Goal: Task Accomplishment & Management: Manage account settings

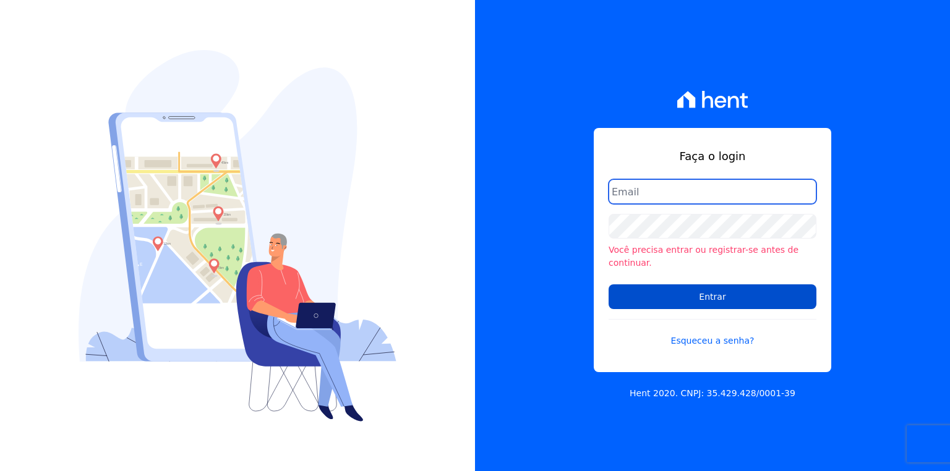
type input "[EMAIL_ADDRESS][PERSON_NAME][DOMAIN_NAME]"
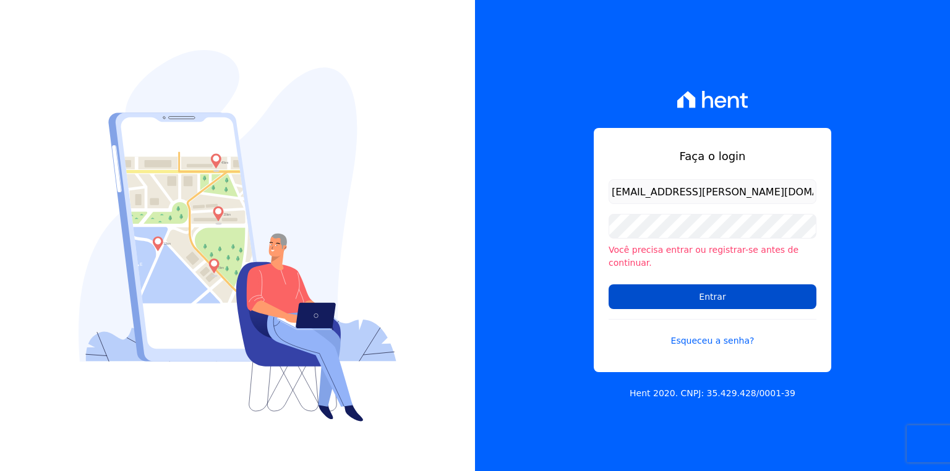
click at [737, 284] on input "Entrar" at bounding box center [712, 296] width 208 height 25
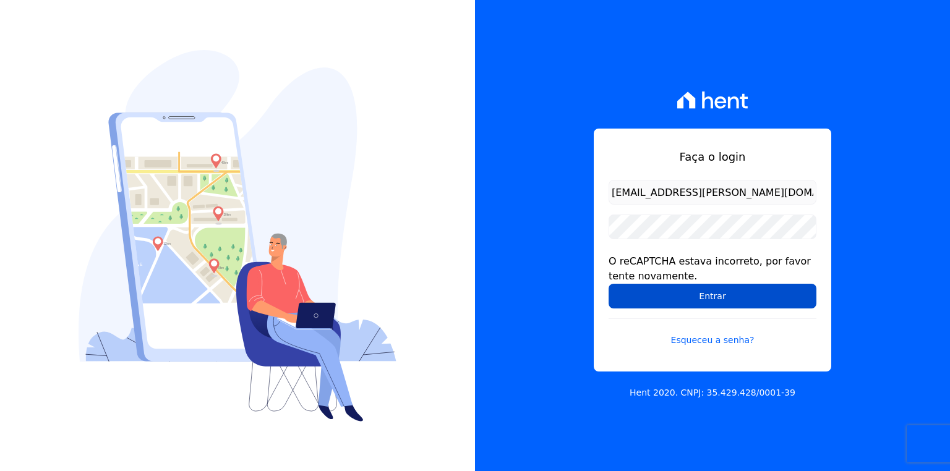
click at [685, 304] on input "Entrar" at bounding box center [712, 296] width 208 height 25
click at [681, 301] on input "Entrar" at bounding box center [712, 296] width 208 height 25
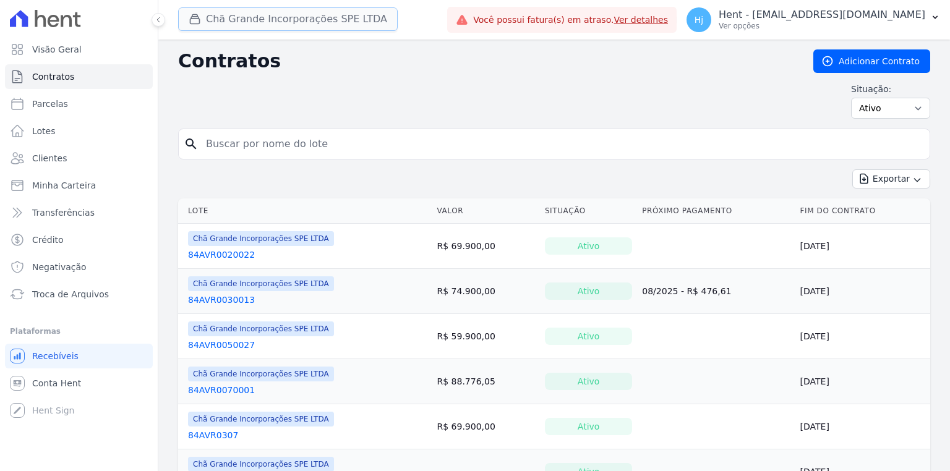
click at [307, 20] on button "Chã Grande Incorporações SPE LTDA" at bounding box center [288, 18] width 220 height 23
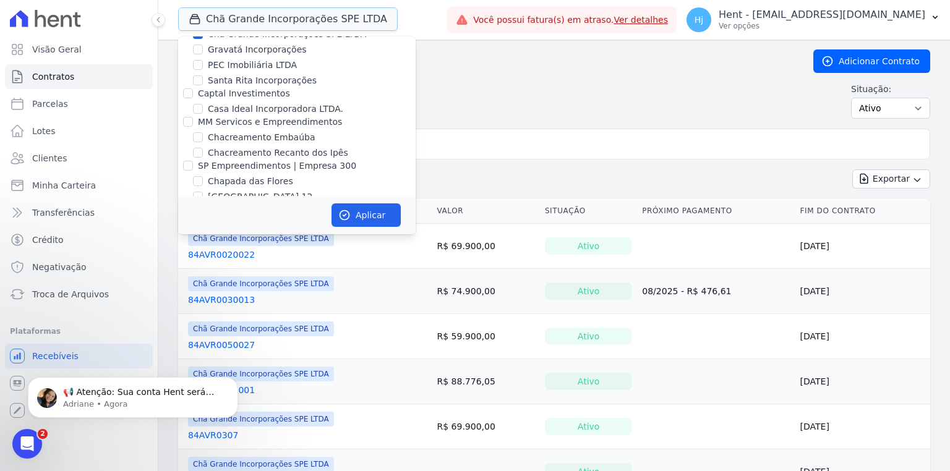
scroll to position [2622, 0]
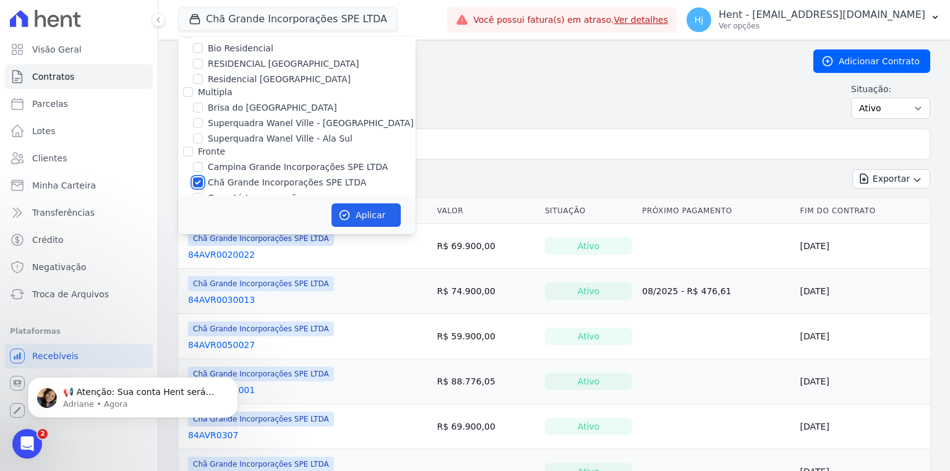
click at [200, 177] on input "Chã Grande Incorporações SPE LTDA" at bounding box center [198, 182] width 10 height 10
checkbox input "false"
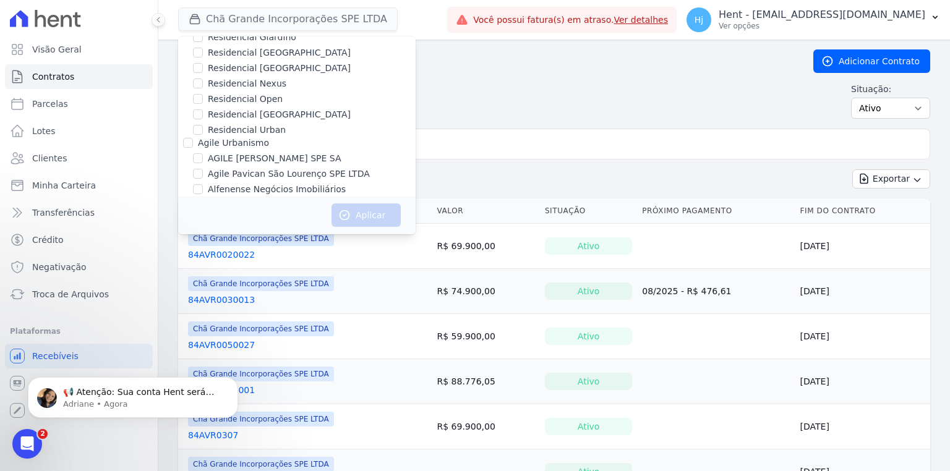
scroll to position [2342, 0]
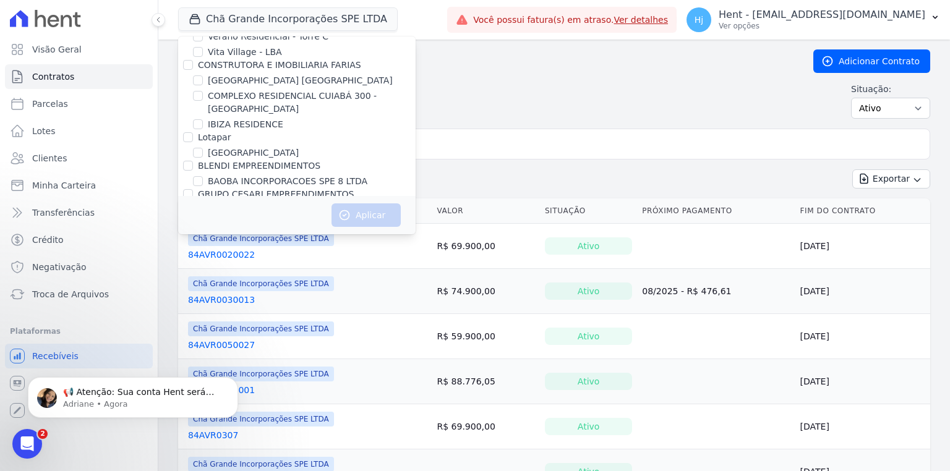
click at [243, 175] on label "BAOBA INCORPORACOES SPE 8 LTDA" at bounding box center [288, 181] width 160 height 13
click at [203, 176] on input "BAOBA INCORPORACOES SPE 8 LTDA" at bounding box center [198, 181] width 10 height 10
checkbox input "true"
click at [362, 214] on button "Aplicar" at bounding box center [365, 214] width 69 height 23
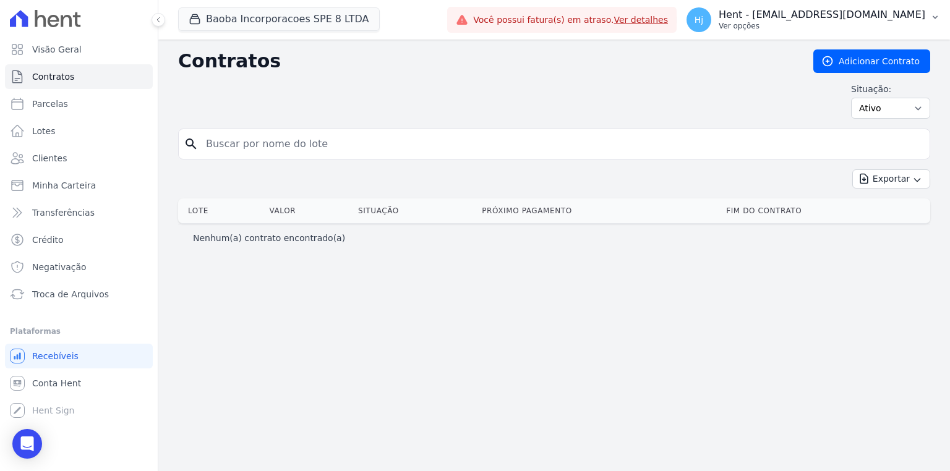
click at [872, 17] on p "Hent - josiffer.cruz@e-arke.com" at bounding box center [822, 15] width 207 height 12
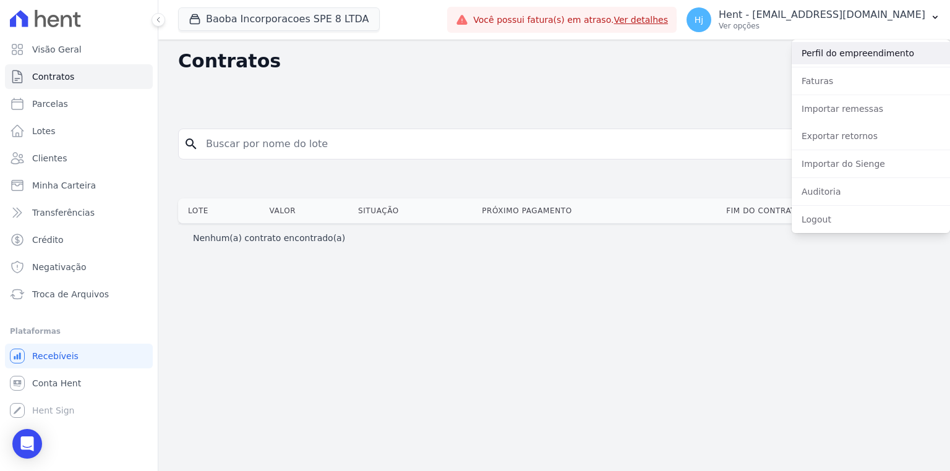
click at [835, 51] on link "Perfil do empreendimento" at bounding box center [870, 53] width 158 height 22
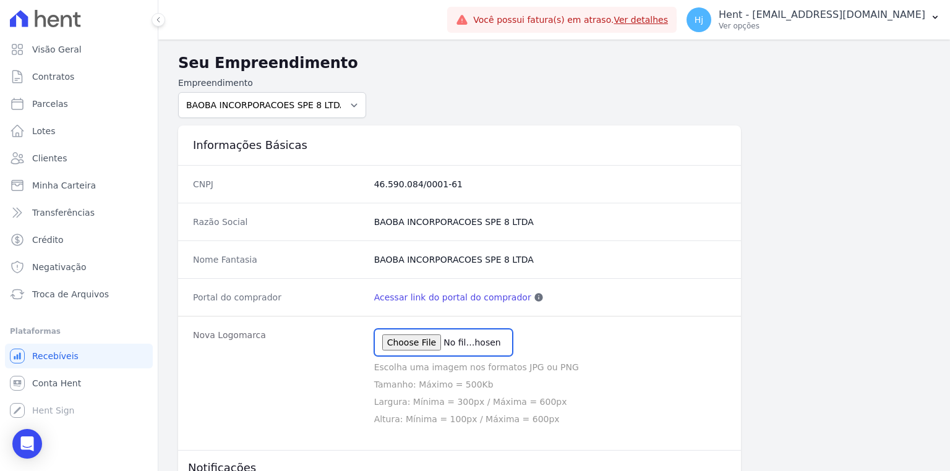
click at [432, 344] on input "file" at bounding box center [443, 342] width 139 height 27
type input "C:\fakepath\af_marca_reserva-do-porto_vertical.png"
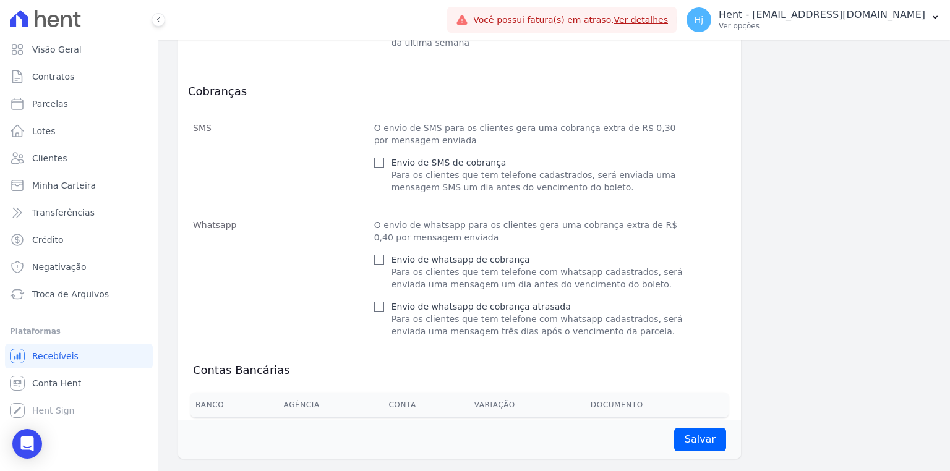
scroll to position [535, 0]
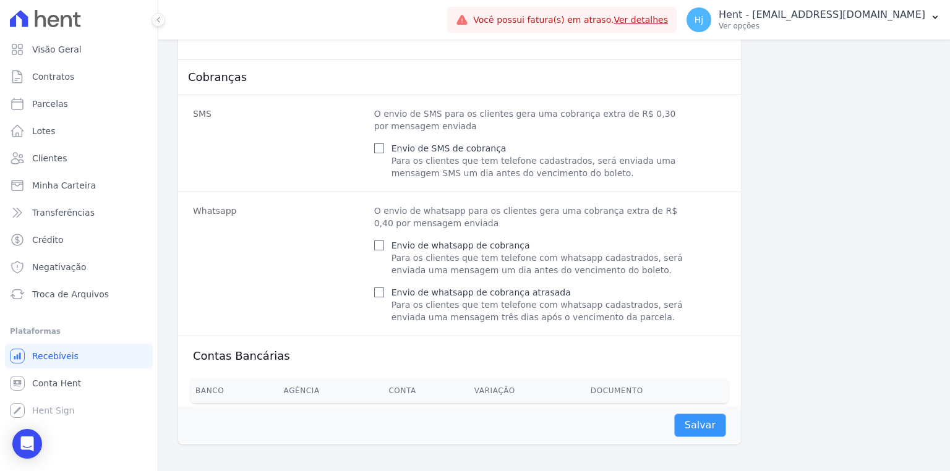
click at [697, 427] on input "Salvar" at bounding box center [700, 425] width 52 height 23
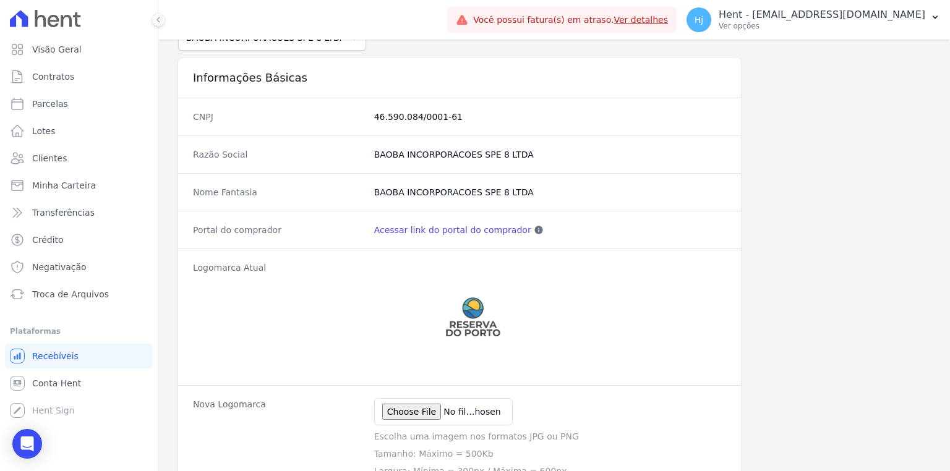
scroll to position [57, 0]
